Goal: Information Seeking & Learning: Check status

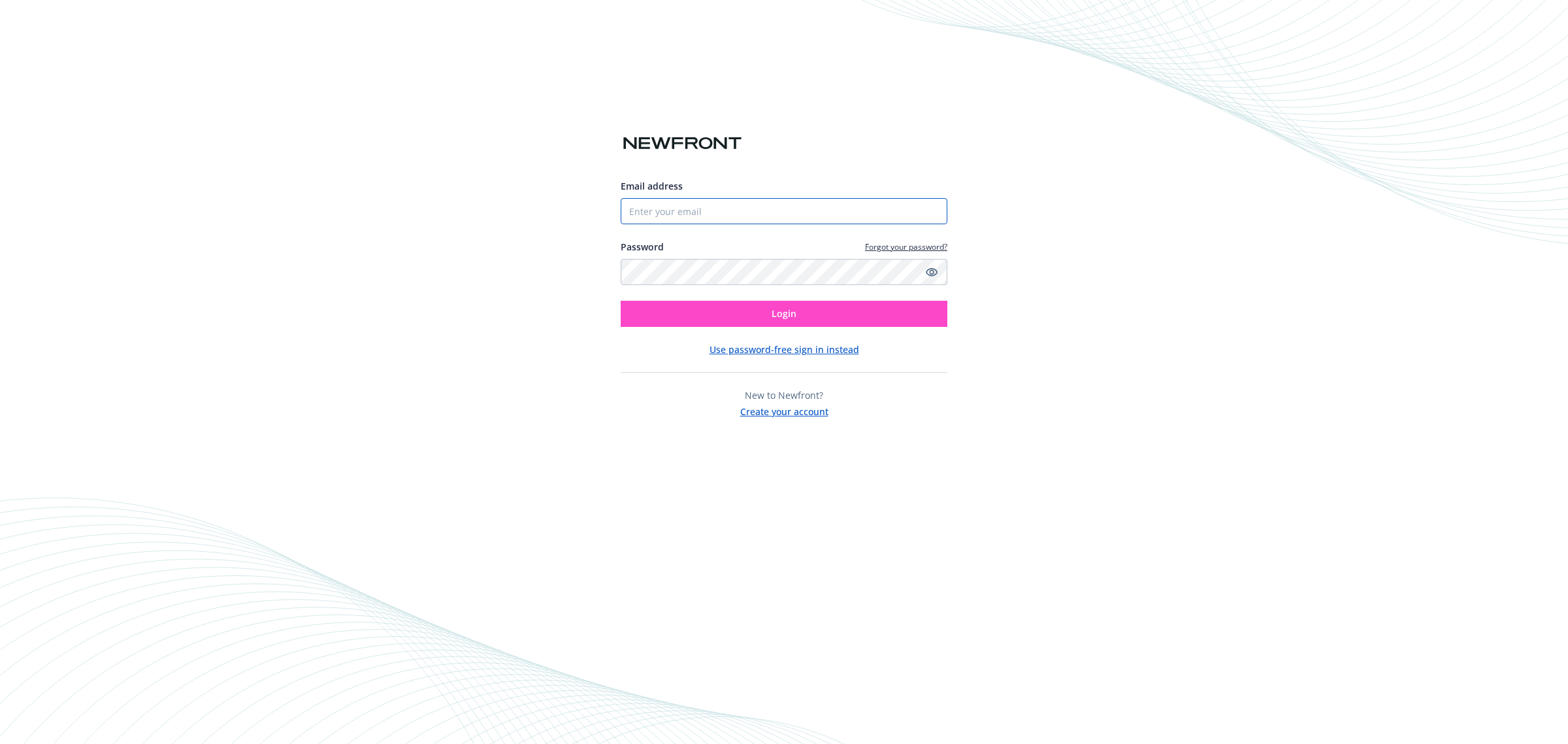
type input "[PERSON_NAME][EMAIL_ADDRESS][DOMAIN_NAME]"
click at [695, 319] on button "Login" at bounding box center [784, 314] width 327 height 26
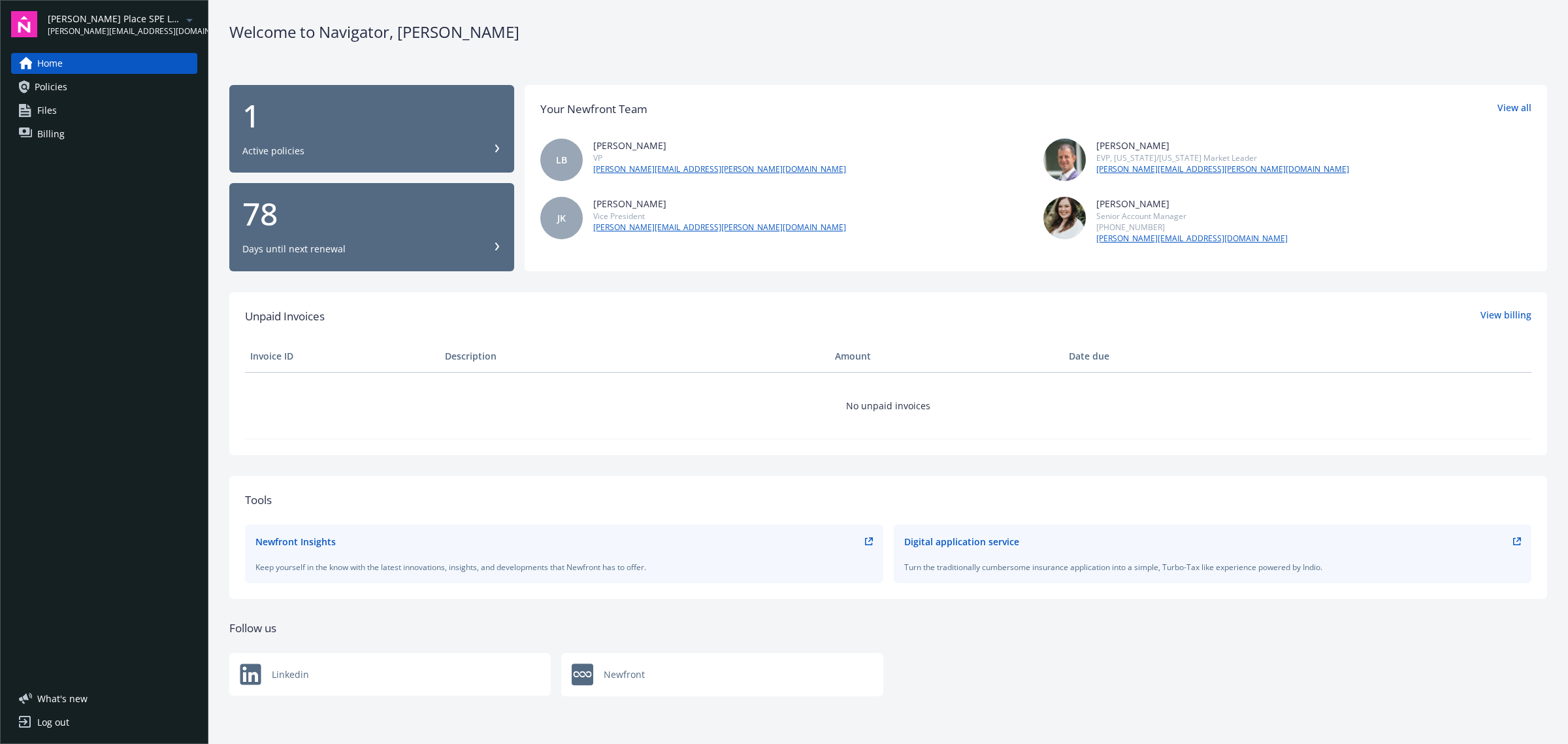
click at [93, 30] on span "[PERSON_NAME][EMAIL_ADDRESS][DOMAIN_NAME]" at bounding box center [114, 31] width 134 height 12
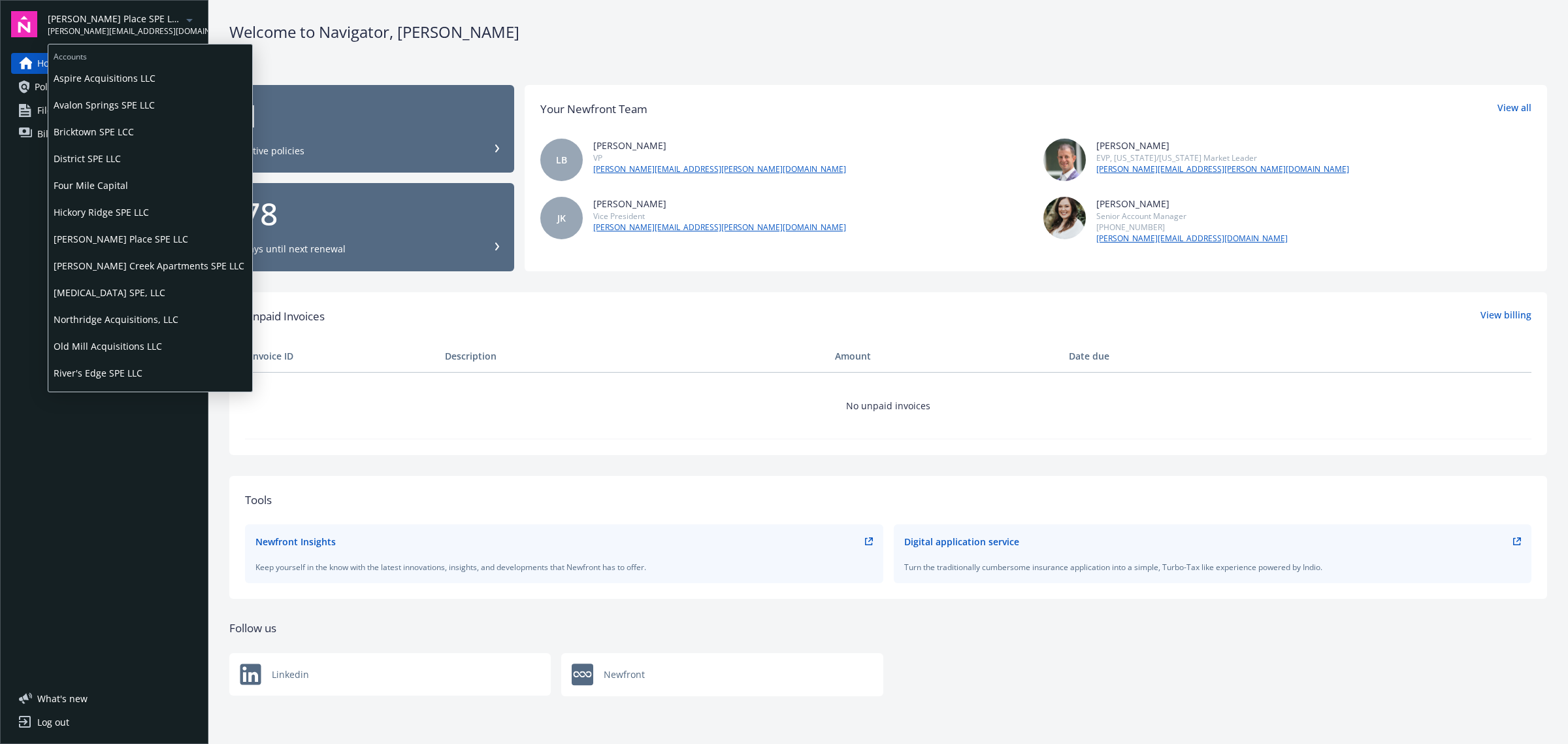
click at [100, 80] on span "Aspire Acquisitions LLC" at bounding box center [150, 78] width 193 height 27
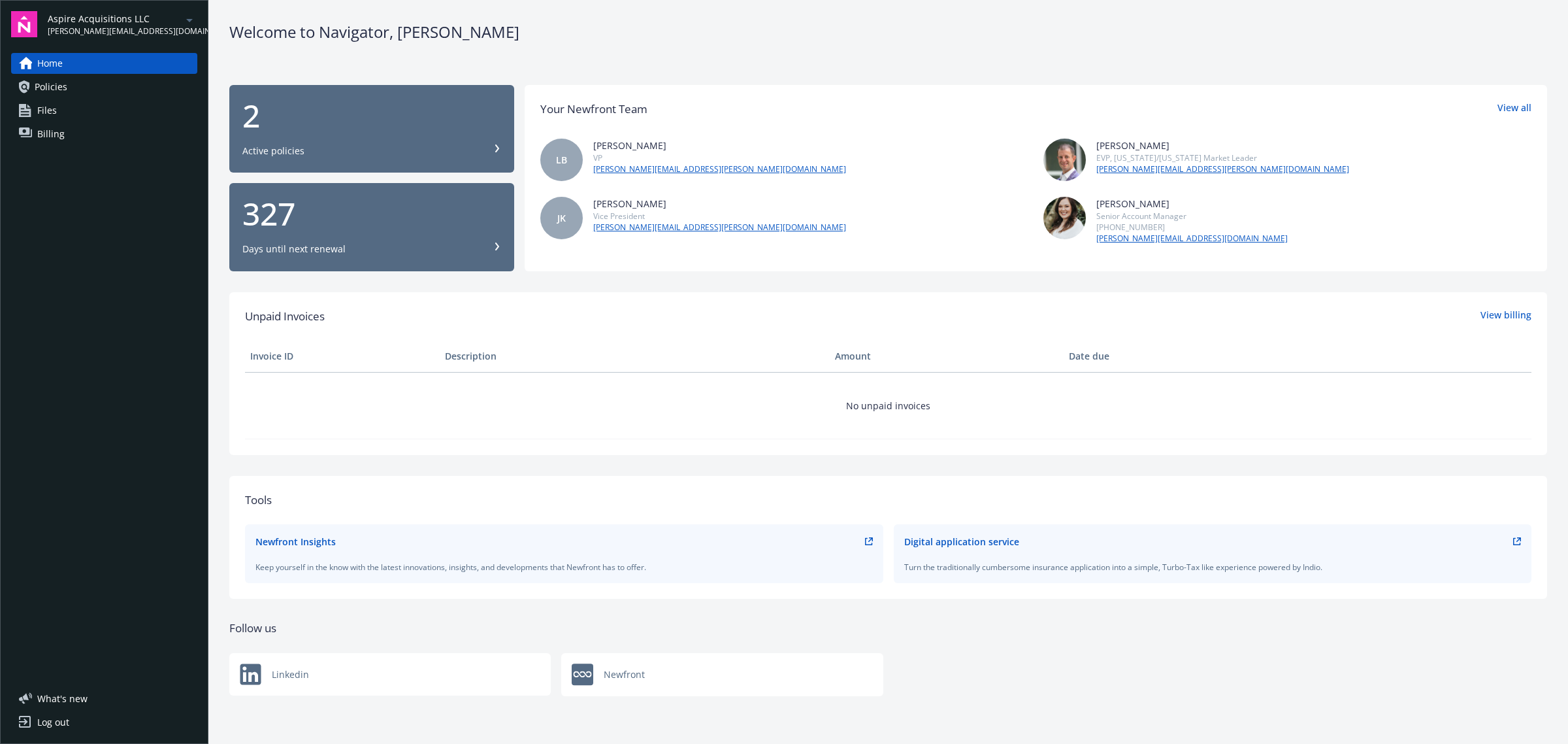
click at [379, 152] on div "Active policies" at bounding box center [371, 150] width 258 height 13
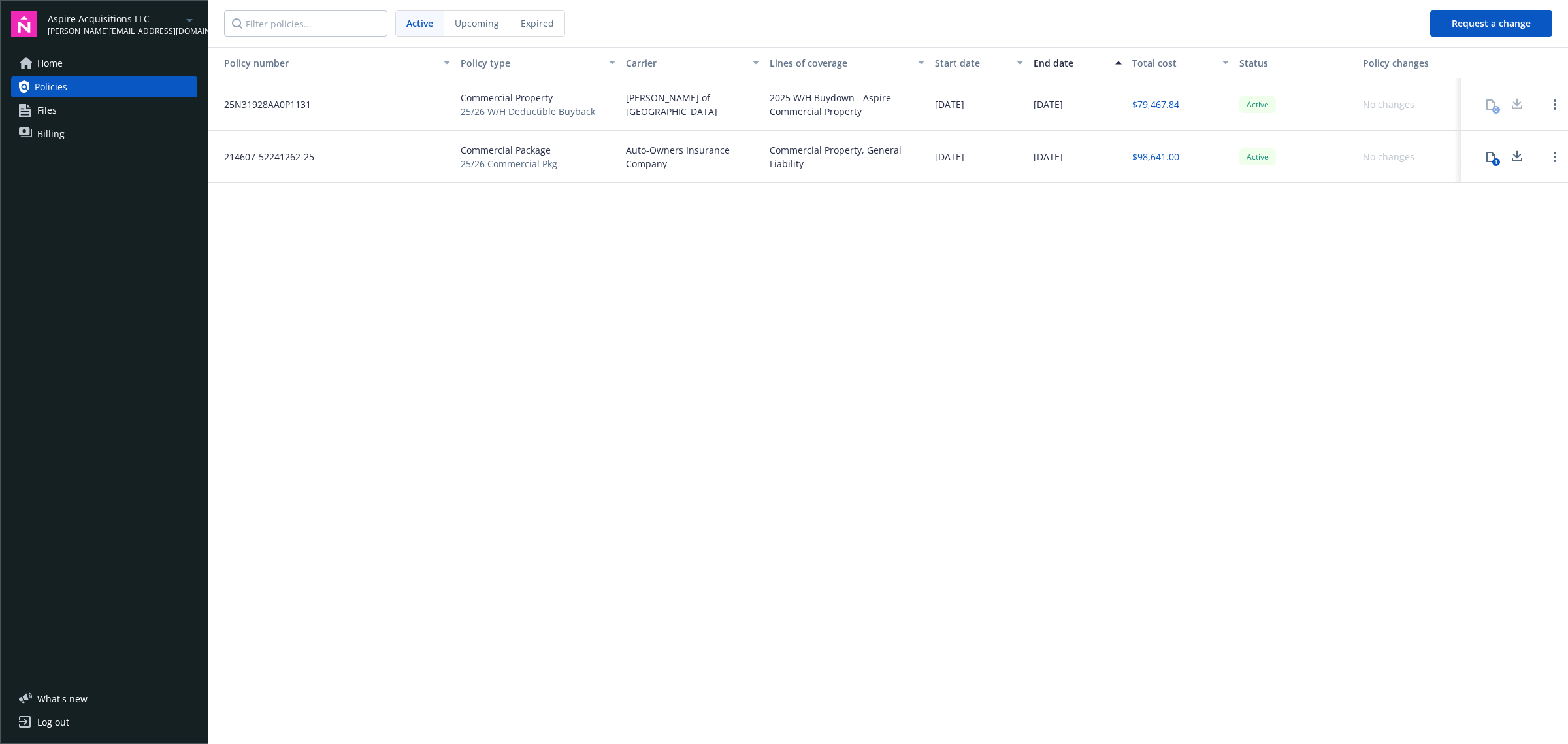
click at [1141, 204] on div "Policy number Policy type Carrier Lines of coverage Start date End date Total c…" at bounding box center [888, 395] width 1359 height 696
drag, startPoint x: 1054, startPoint y: 374, endPoint x: 1072, endPoint y: 189, distance: 185.9
click at [1055, 374] on div "Policy number Policy type Carrier Lines of coverage Start date End date Total c…" at bounding box center [888, 395] width 1359 height 696
click at [1061, 95] on div "07/21/2026" at bounding box center [1078, 104] width 99 height 52
click at [1487, 103] on div "0" at bounding box center [1490, 104] width 26 height 26
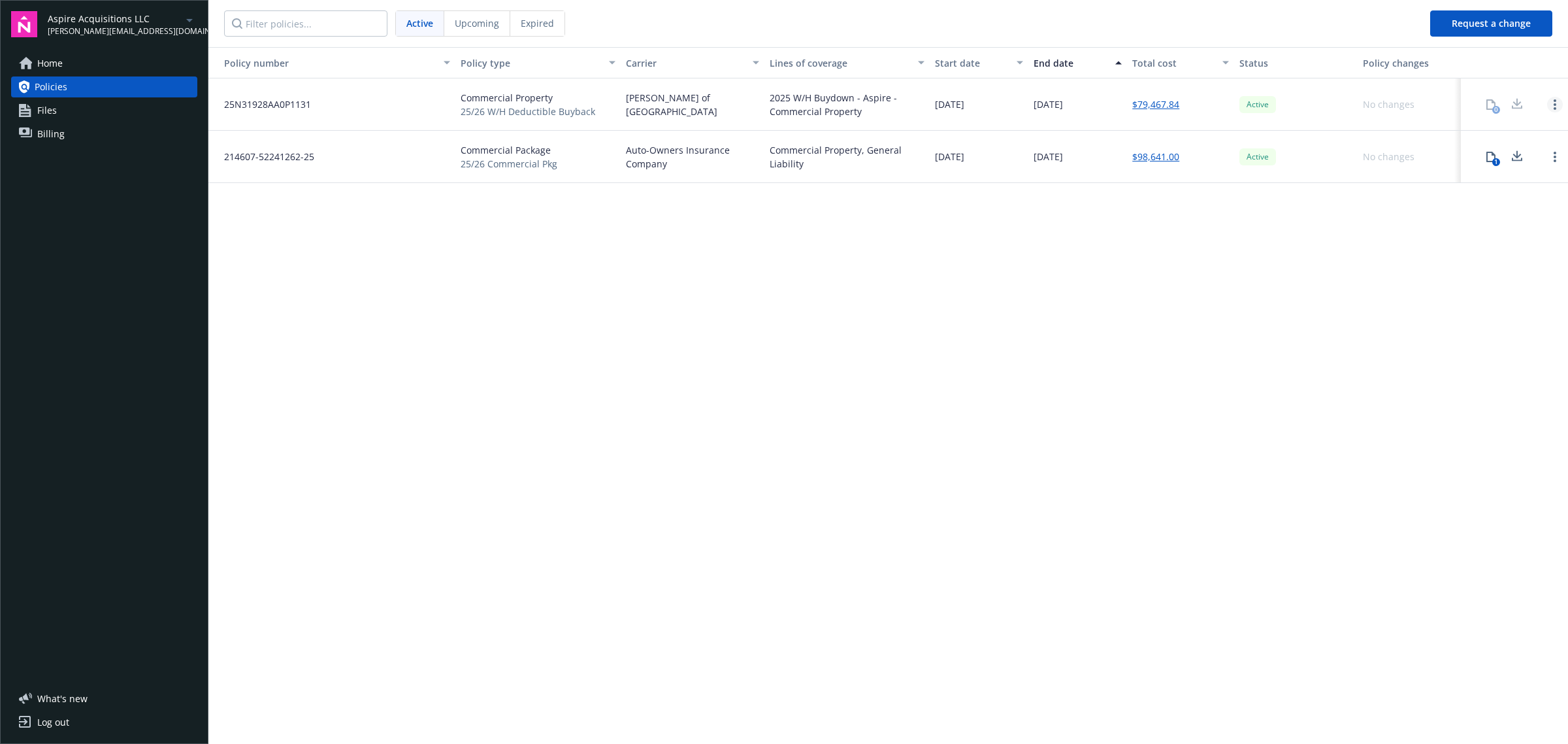
click at [1556, 108] on link "Open options" at bounding box center [1554, 104] width 16 height 16
click at [1444, 286] on div "Policy number Policy type Carrier Lines of coverage Start date End date Total c…" at bounding box center [888, 395] width 1359 height 696
